Goal: Navigation & Orientation: Find specific page/section

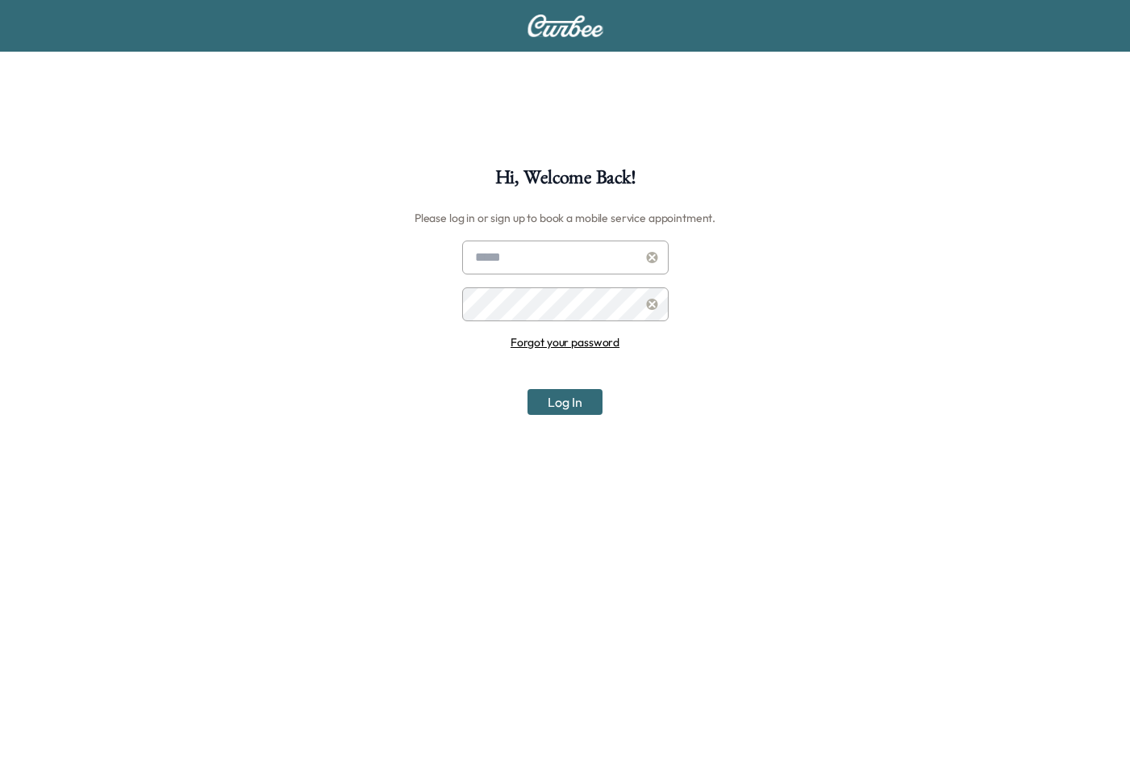
type input "**********"
click at [541, 392] on button "Log In" at bounding box center [565, 402] width 75 height 26
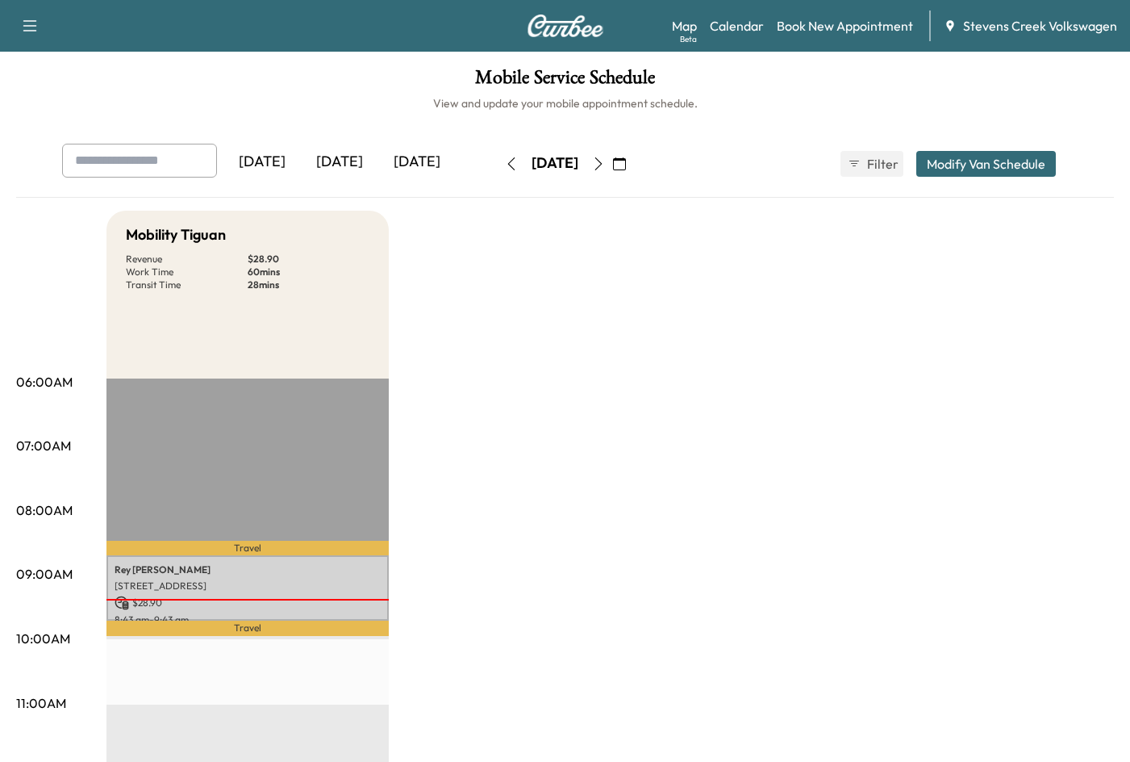
click at [532, 162] on div "[DATE]" at bounding box center [555, 163] width 47 height 20
click at [401, 161] on div "[DATE]" at bounding box center [416, 162] width 77 height 37
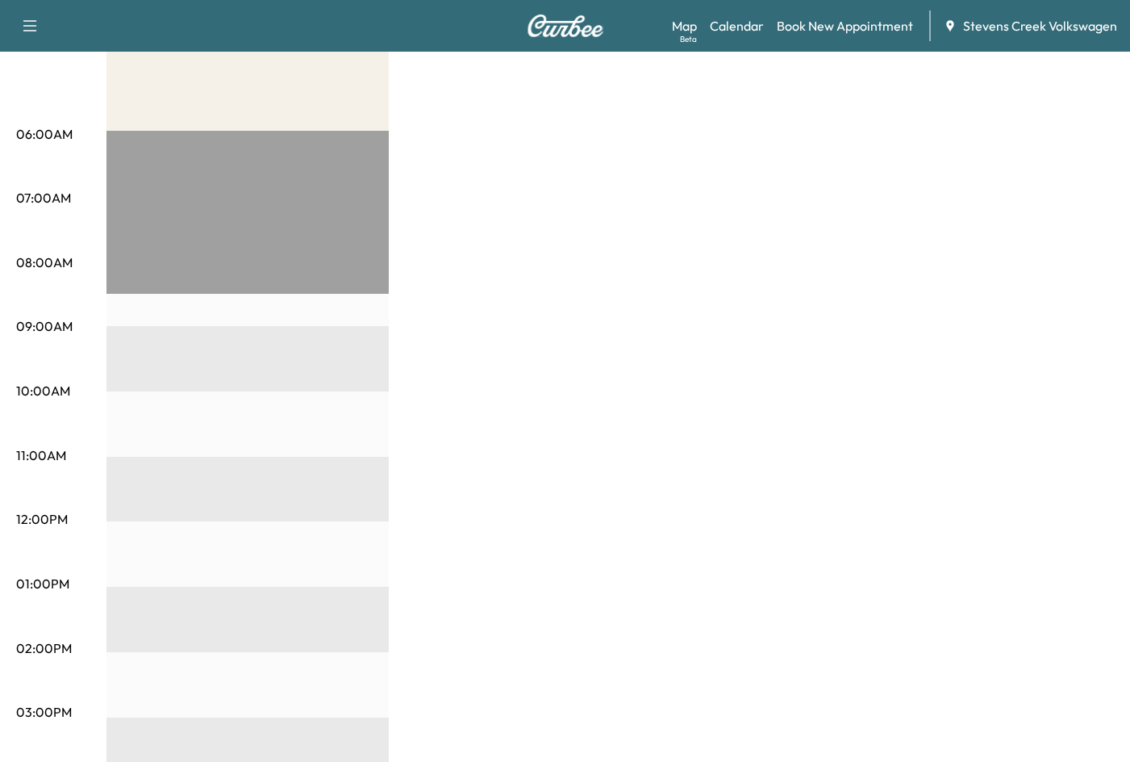
scroll to position [30, 0]
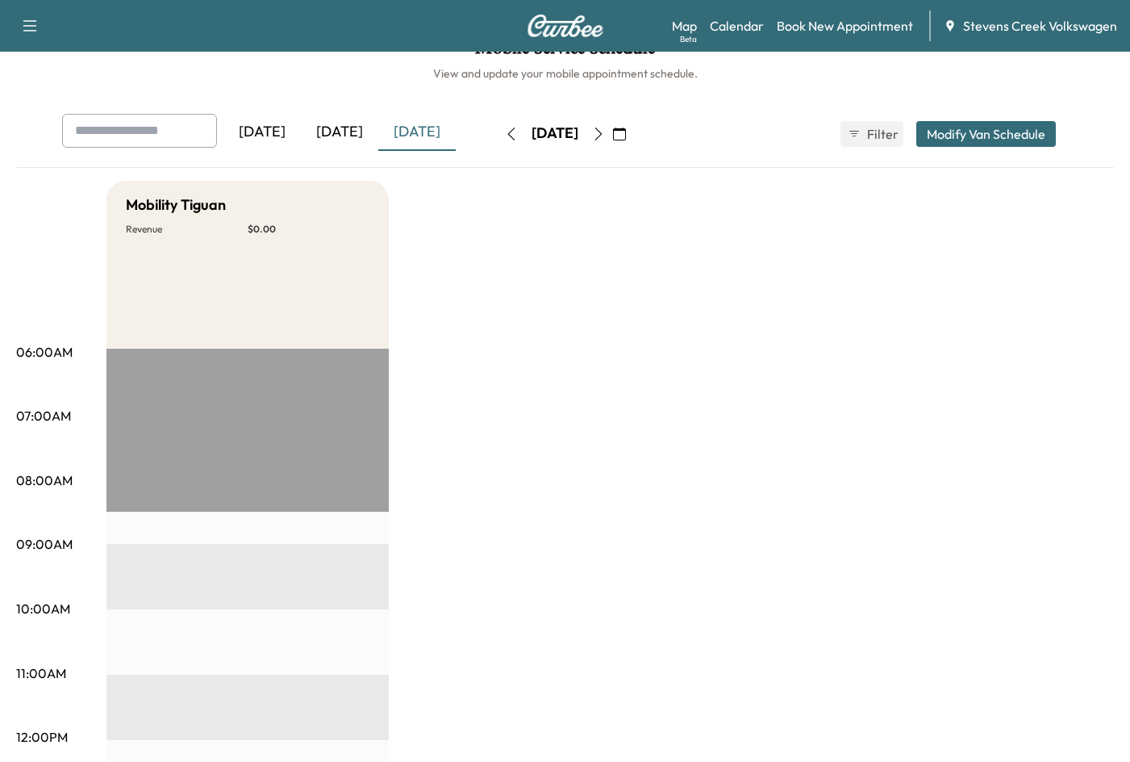
click at [605, 132] on icon "button" at bounding box center [598, 133] width 13 height 13
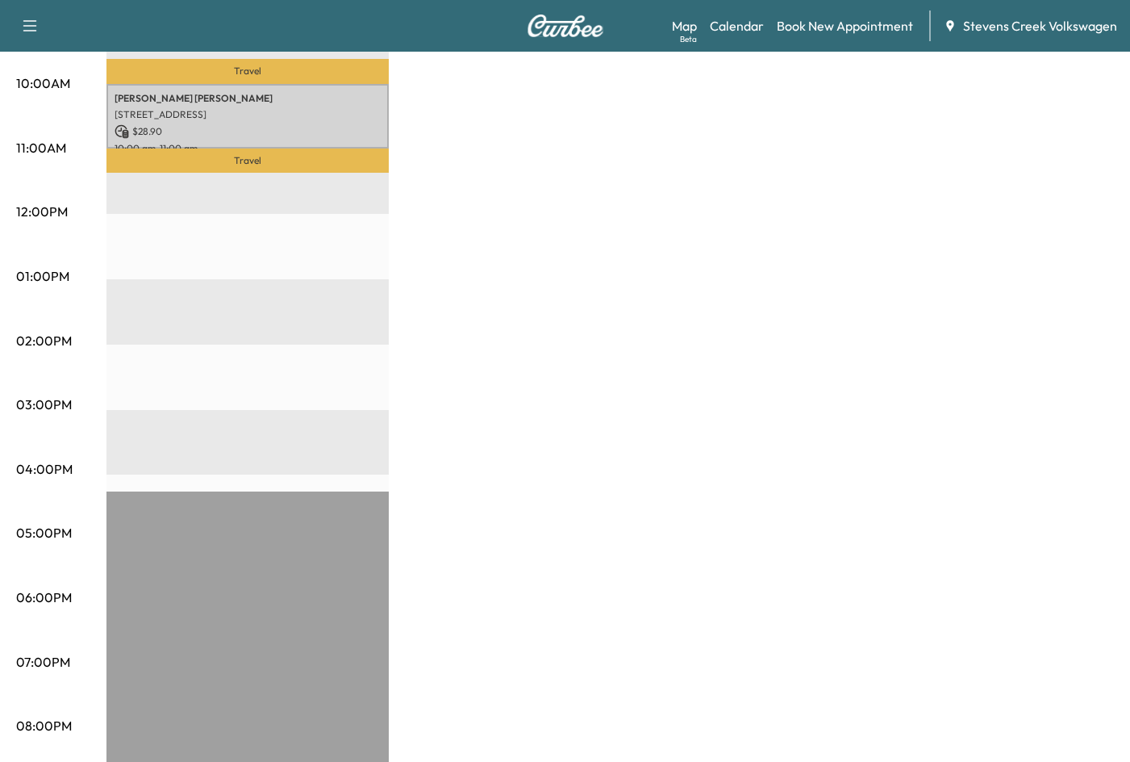
scroll to position [565, 0]
